Goal: Navigation & Orientation: Find specific page/section

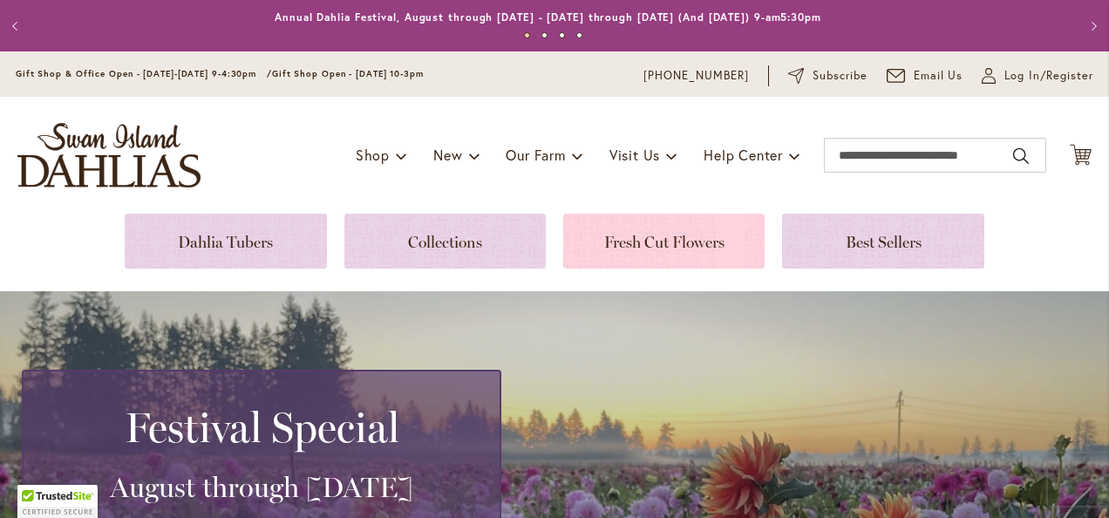
click at [668, 246] on link at bounding box center [663, 241] width 201 height 55
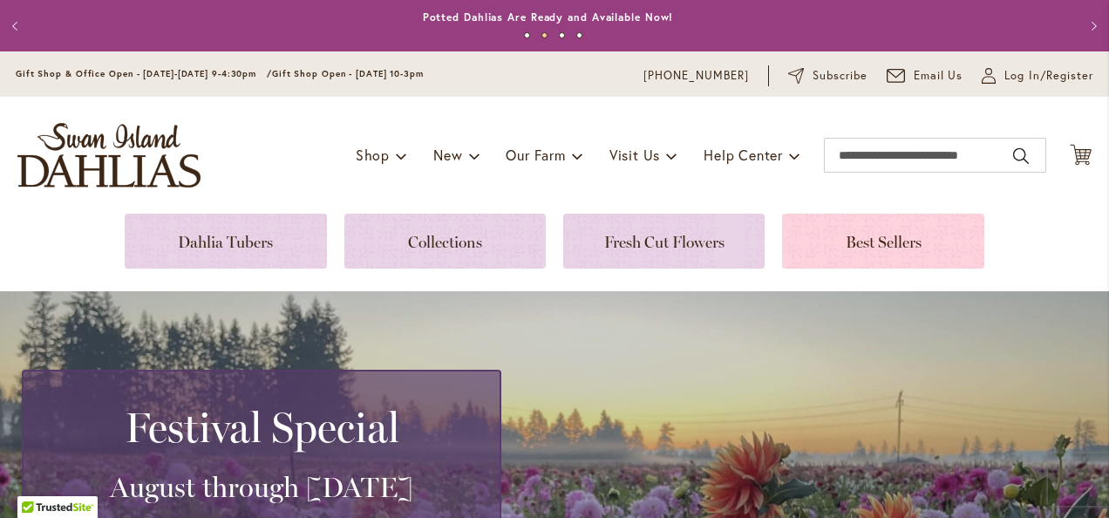
click at [878, 241] on link at bounding box center [882, 241] width 201 height 55
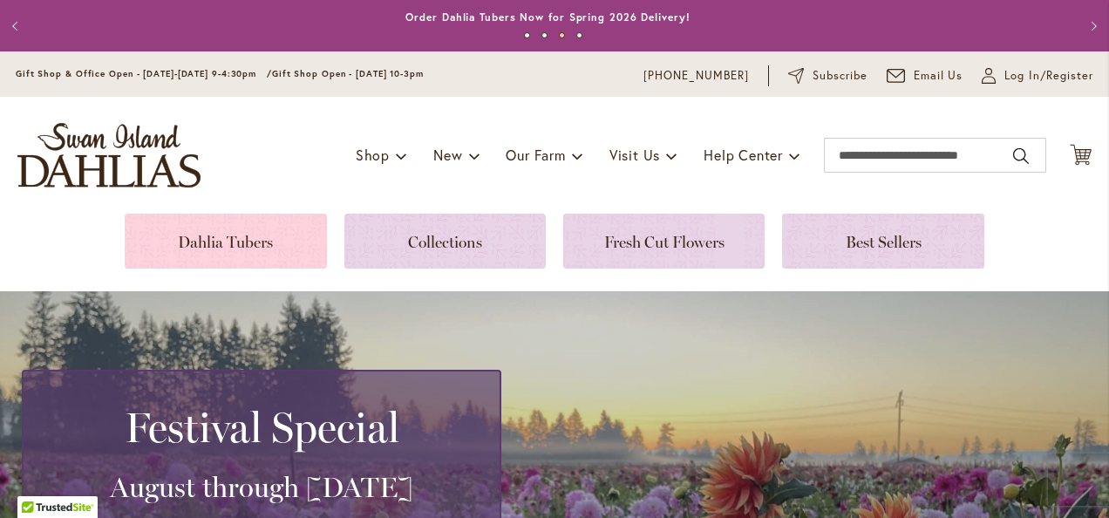
click at [223, 243] on link at bounding box center [225, 241] width 201 height 55
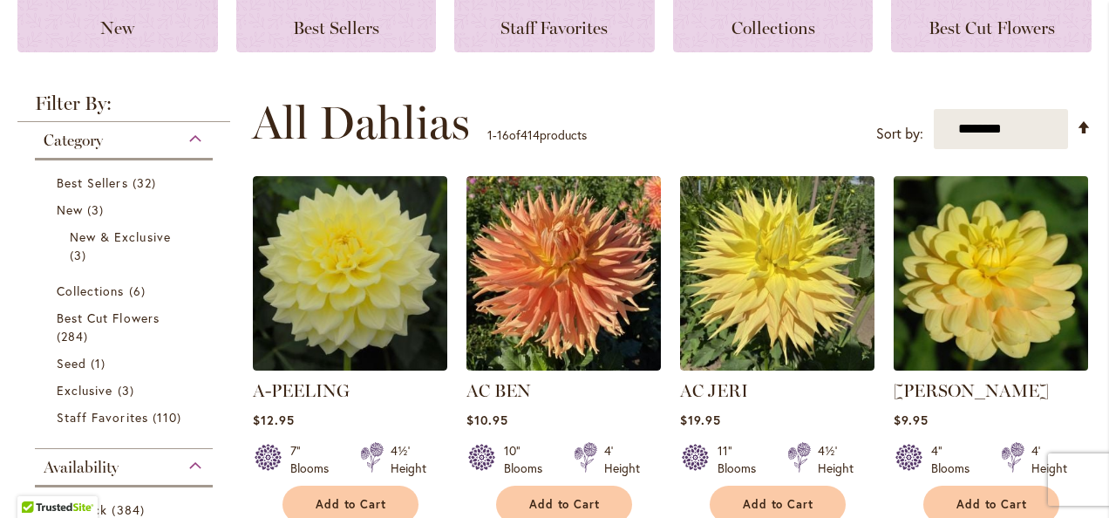
scroll to position [261, 0]
